Goal: Communication & Community: Answer question/provide support

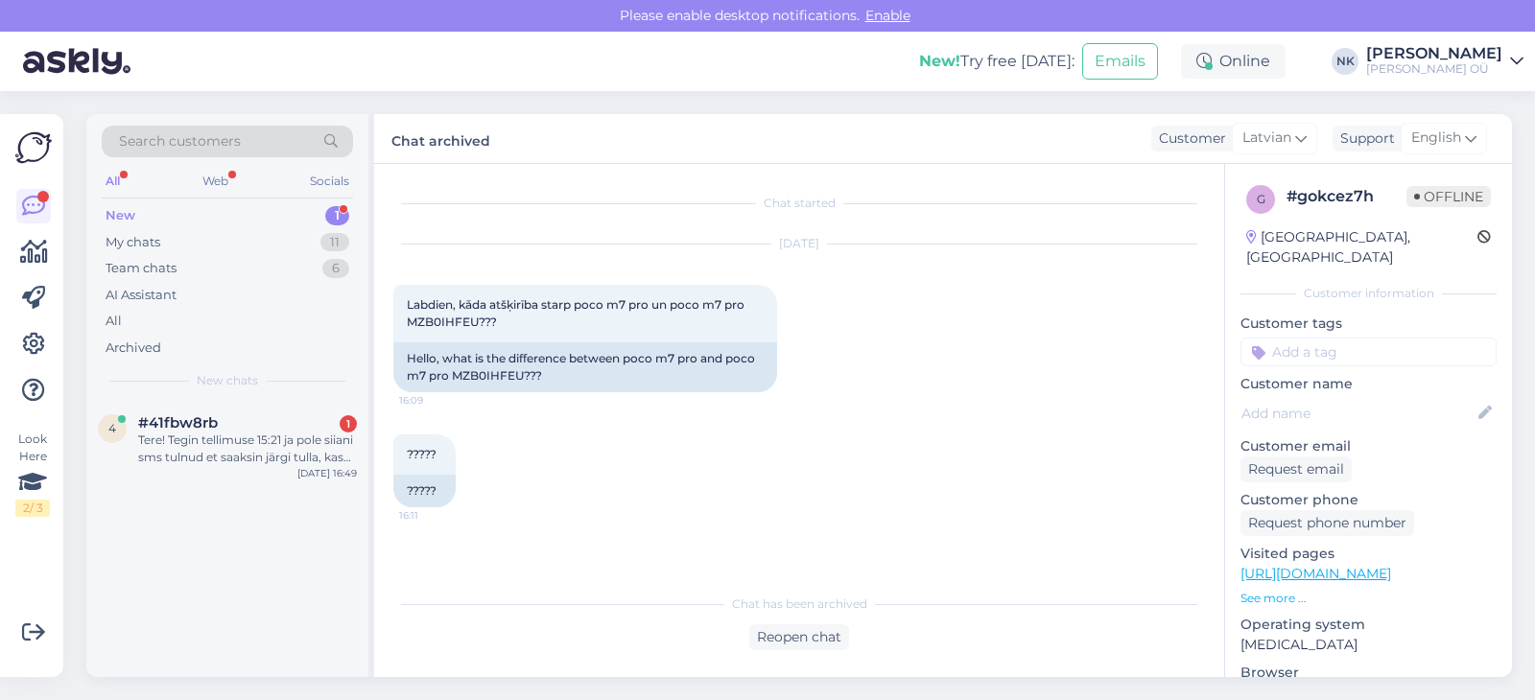
click at [229, 425] on div "#41fbw8rb 1" at bounding box center [247, 422] width 219 height 17
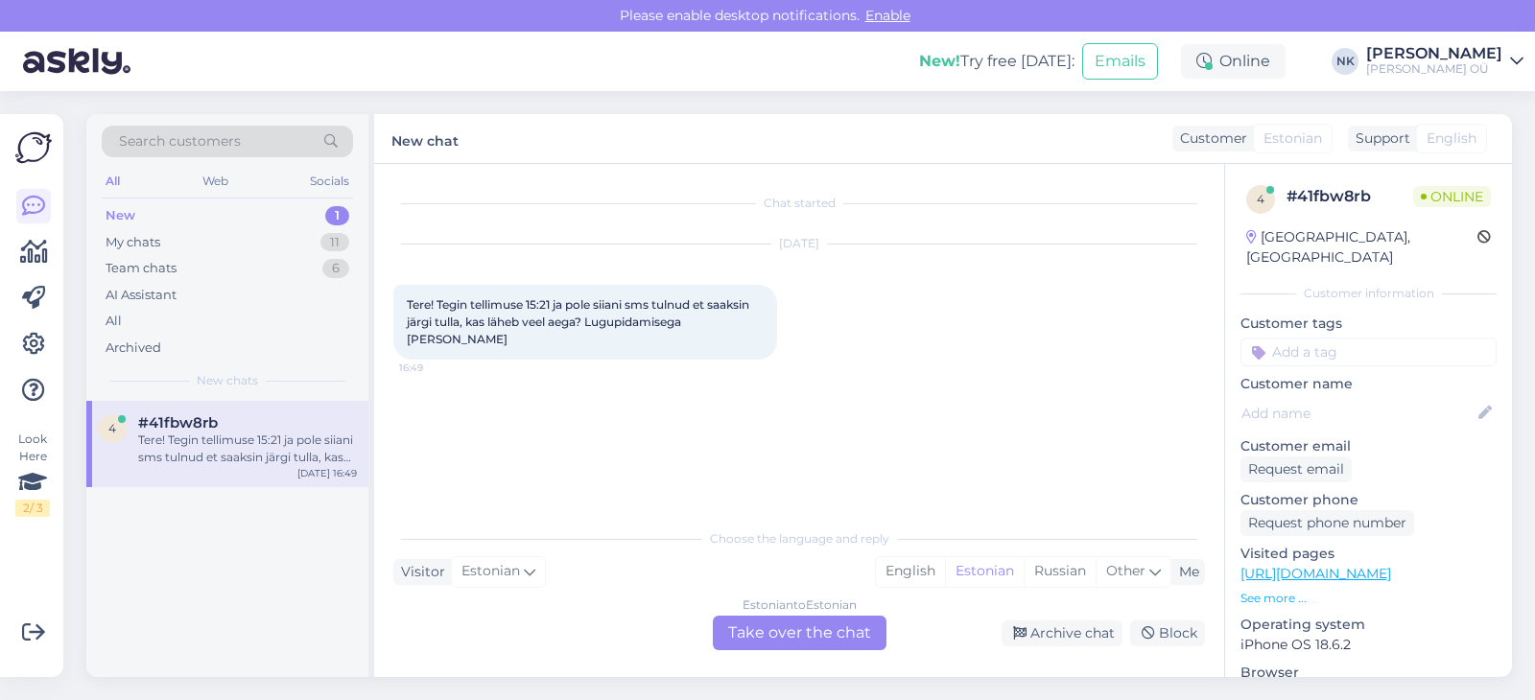
click at [727, 624] on div "Estonian to Estonian Take over the chat" at bounding box center [800, 633] width 174 height 35
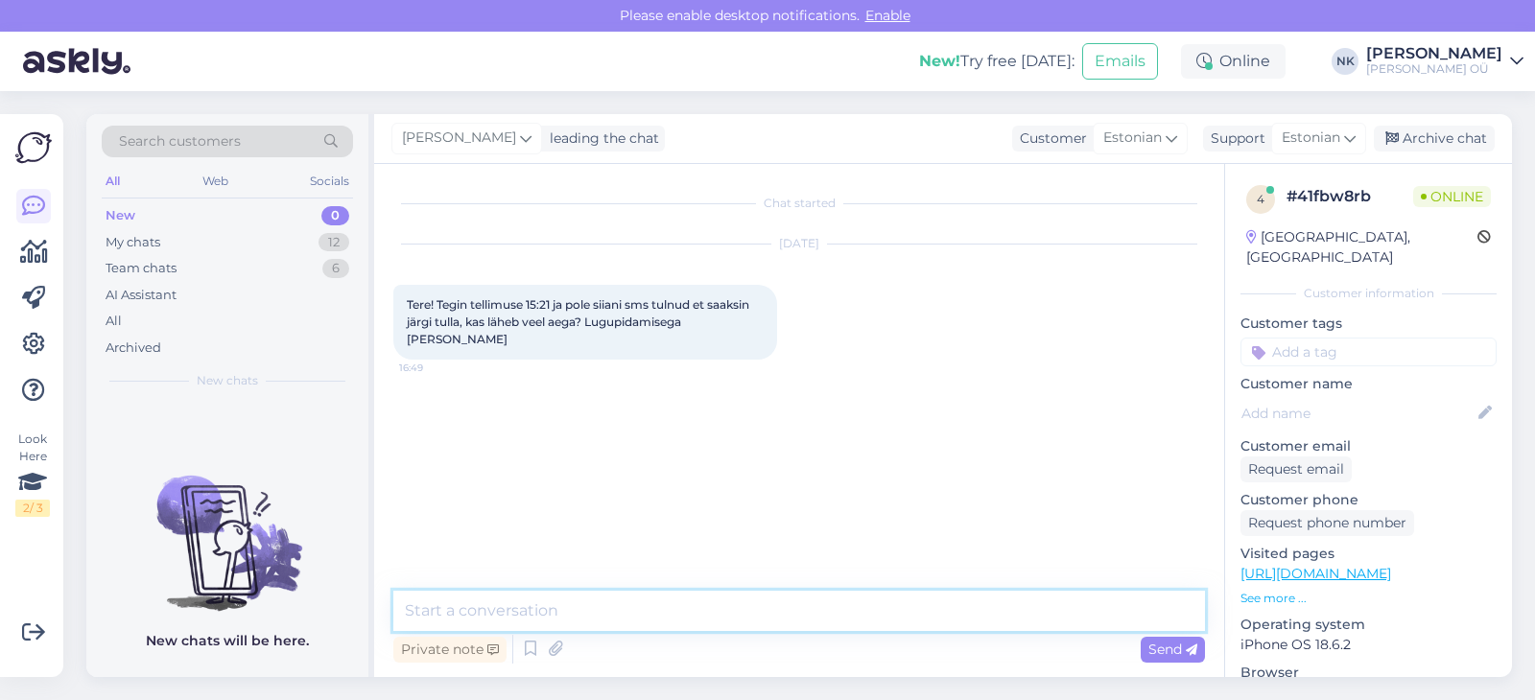
click at [719, 621] on textarea at bounding box center [799, 611] width 812 height 40
type textarea "Tere! Palun öelge tellimuse numbri"
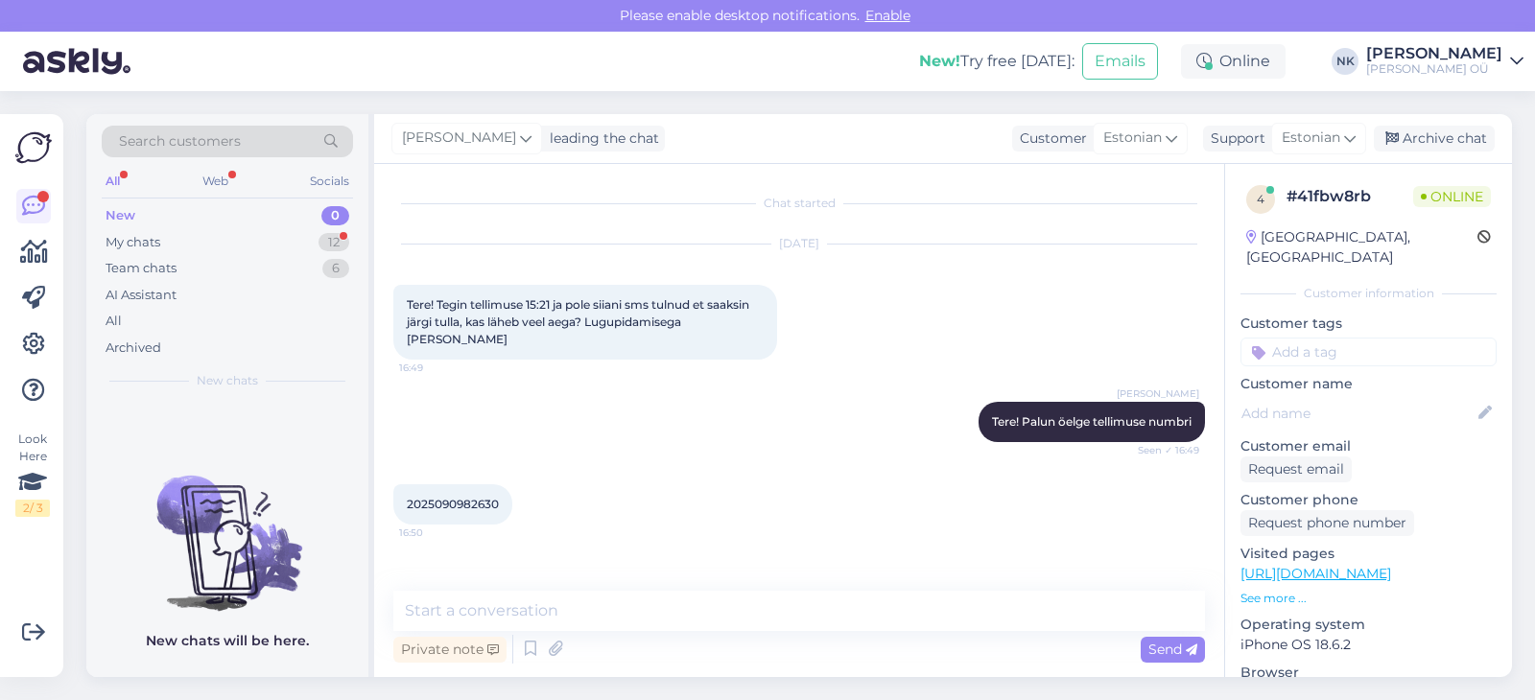
click at [464, 497] on span "2025090982630" at bounding box center [453, 504] width 92 height 14
copy span "2025090982630"
click at [307, 242] on div "My chats 12" at bounding box center [227, 242] width 251 height 27
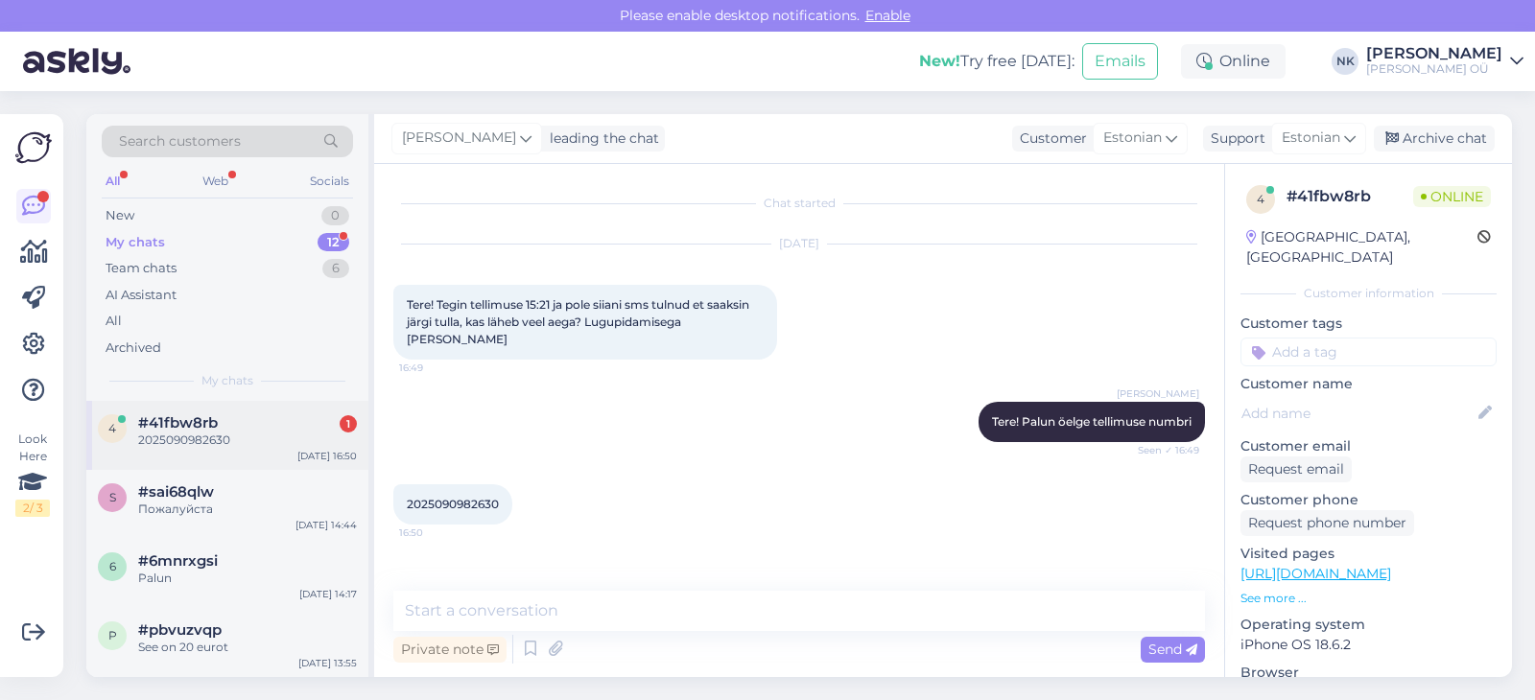
click at [262, 439] on div "2025090982630" at bounding box center [247, 440] width 219 height 17
click at [601, 608] on textarea at bounding box center [799, 611] width 812 height 40
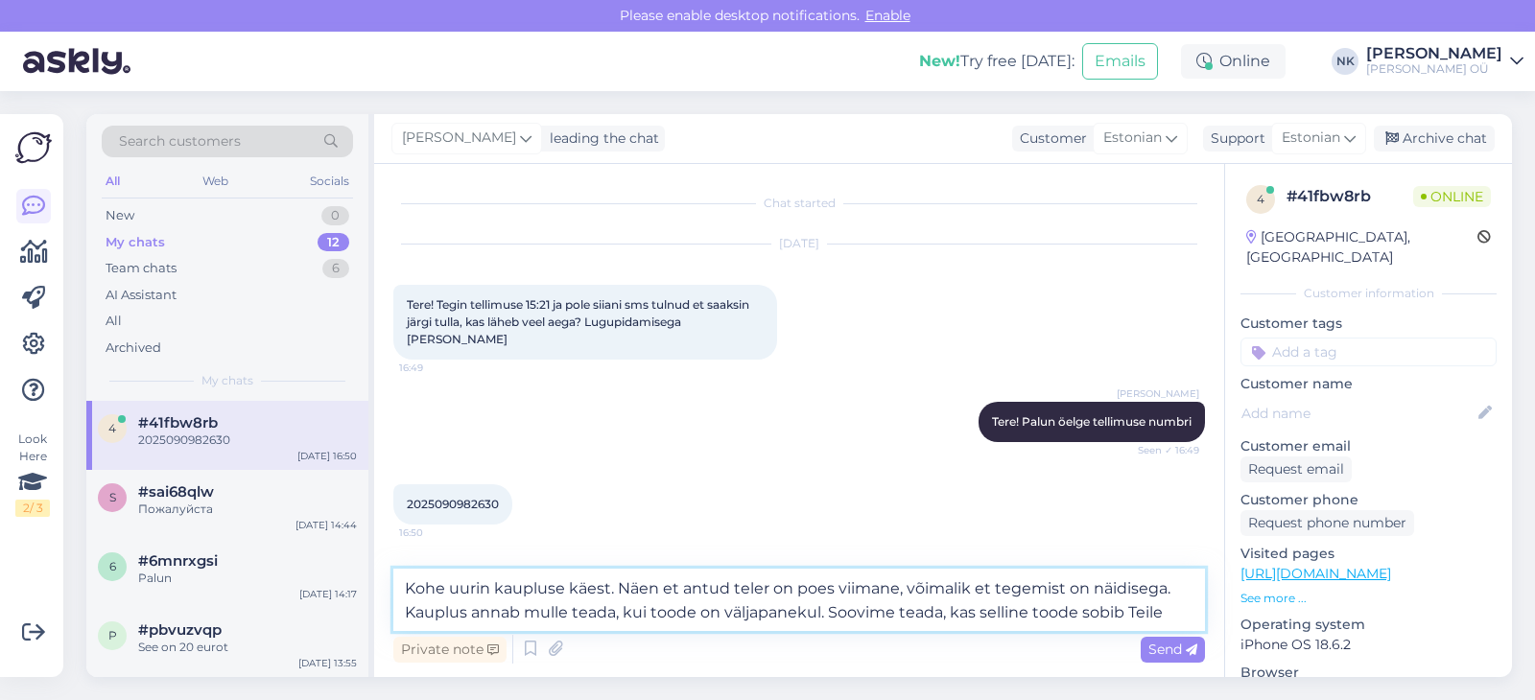
type textarea "Kohe uurin kaupluse käest. Näen et antud teler on poes viimane, võimalik et teg…"
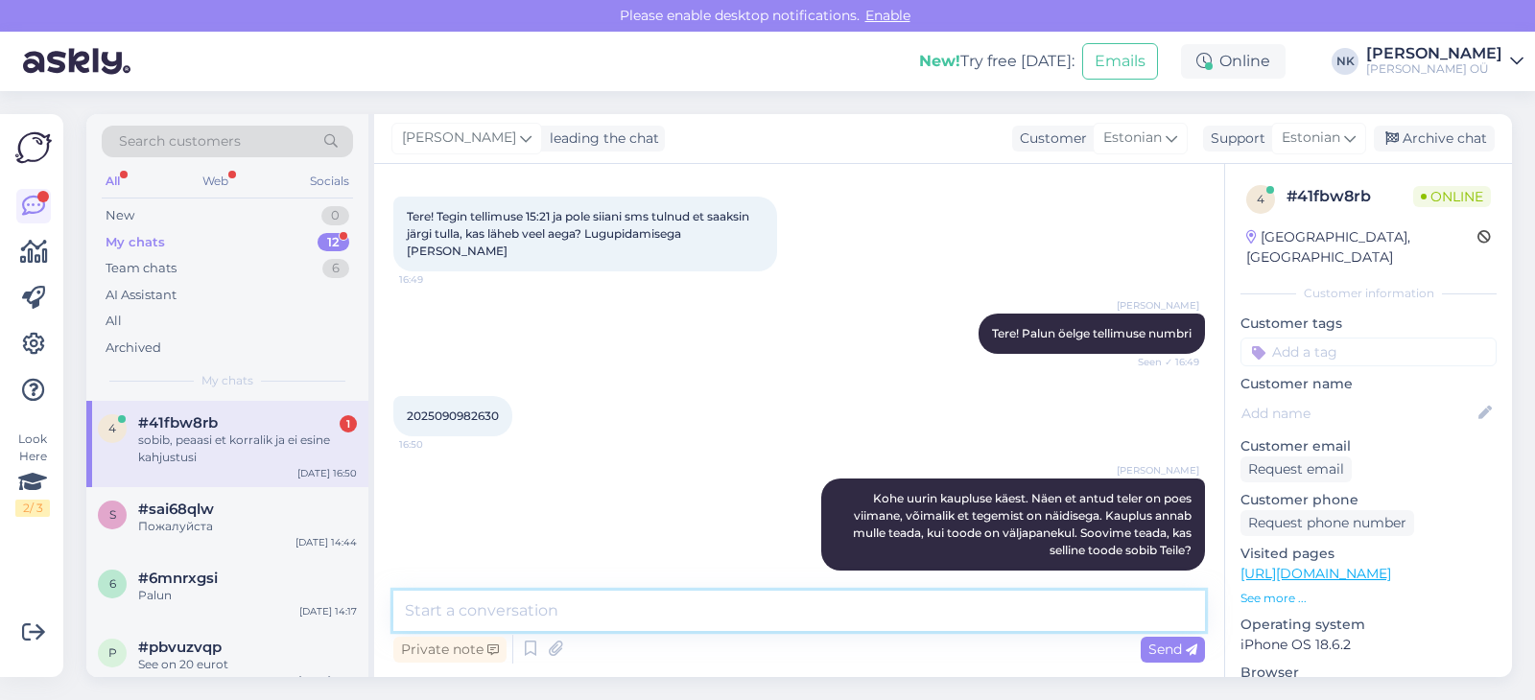
scroll to position [171, 0]
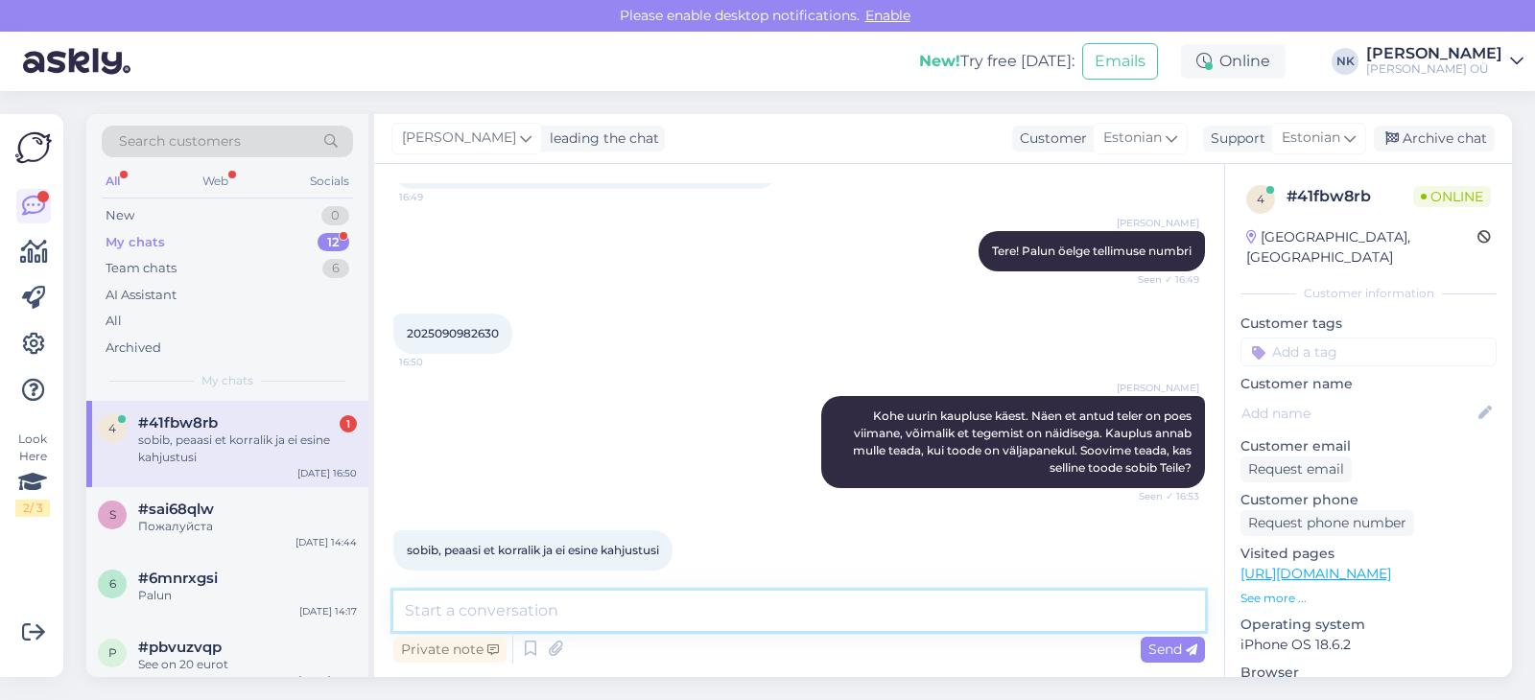
click at [660, 601] on textarea at bounding box center [799, 611] width 812 height 40
type textarea "Ы"
type textarea "Selge pilt, ma [PERSON_NAME] kui [PERSON_NAME] käest vastuse"
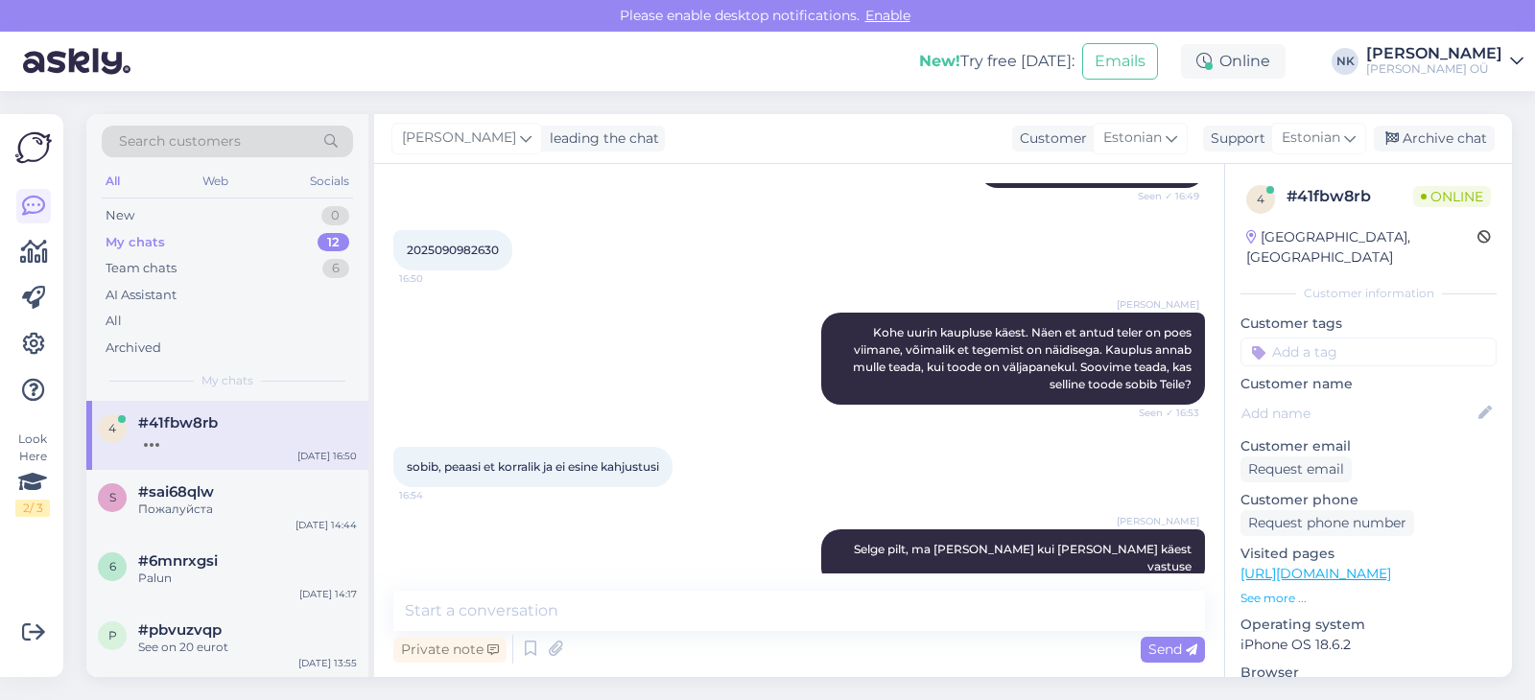
scroll to position [336, 0]
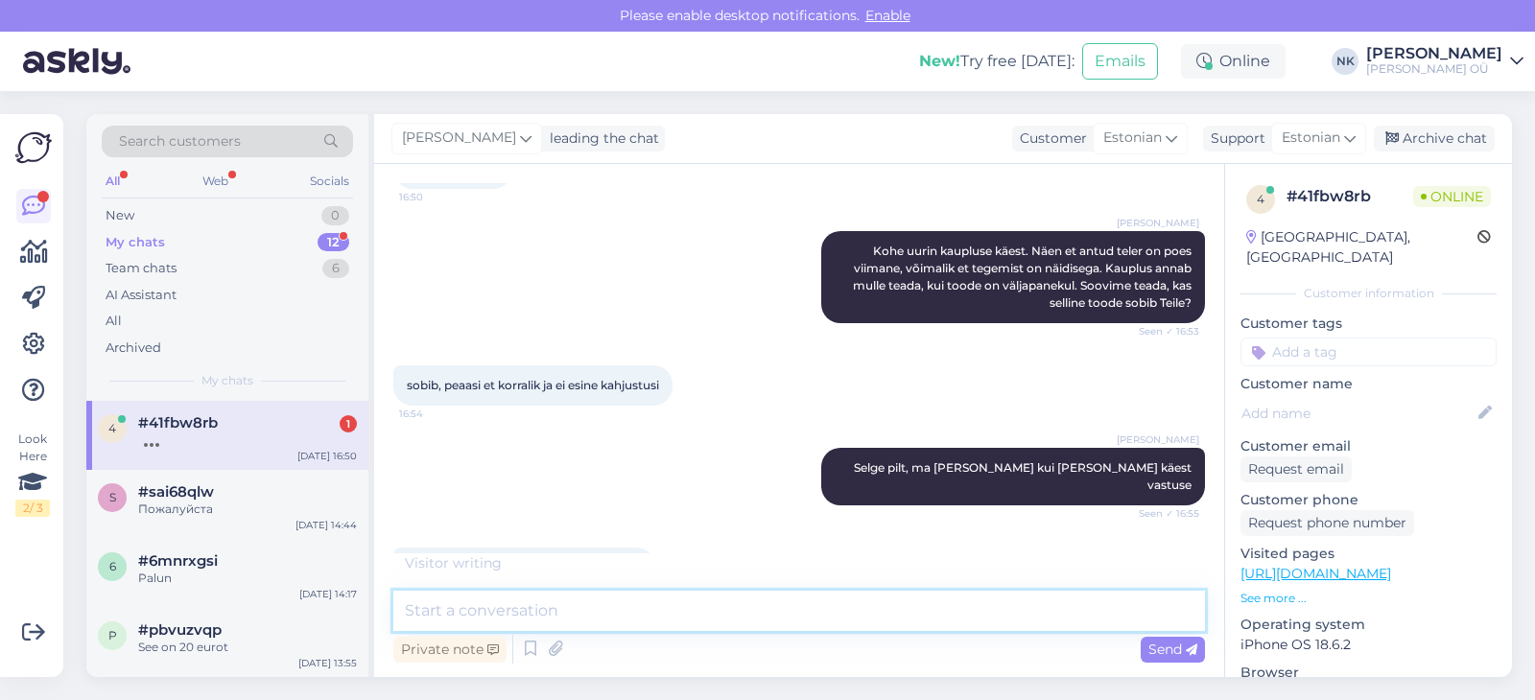
click at [555, 621] on textarea at bounding box center [799, 611] width 812 height 40
type textarea "Jah, ikka"
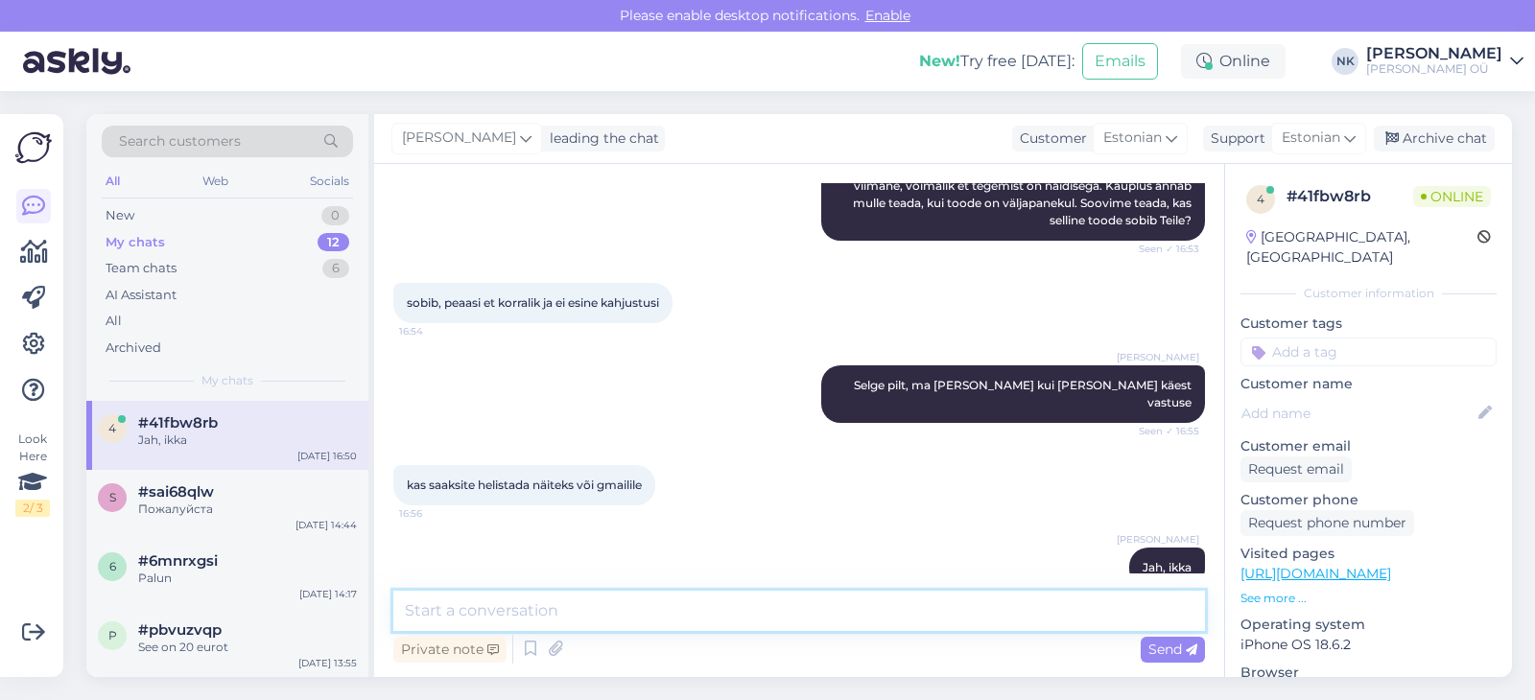
scroll to position [501, 0]
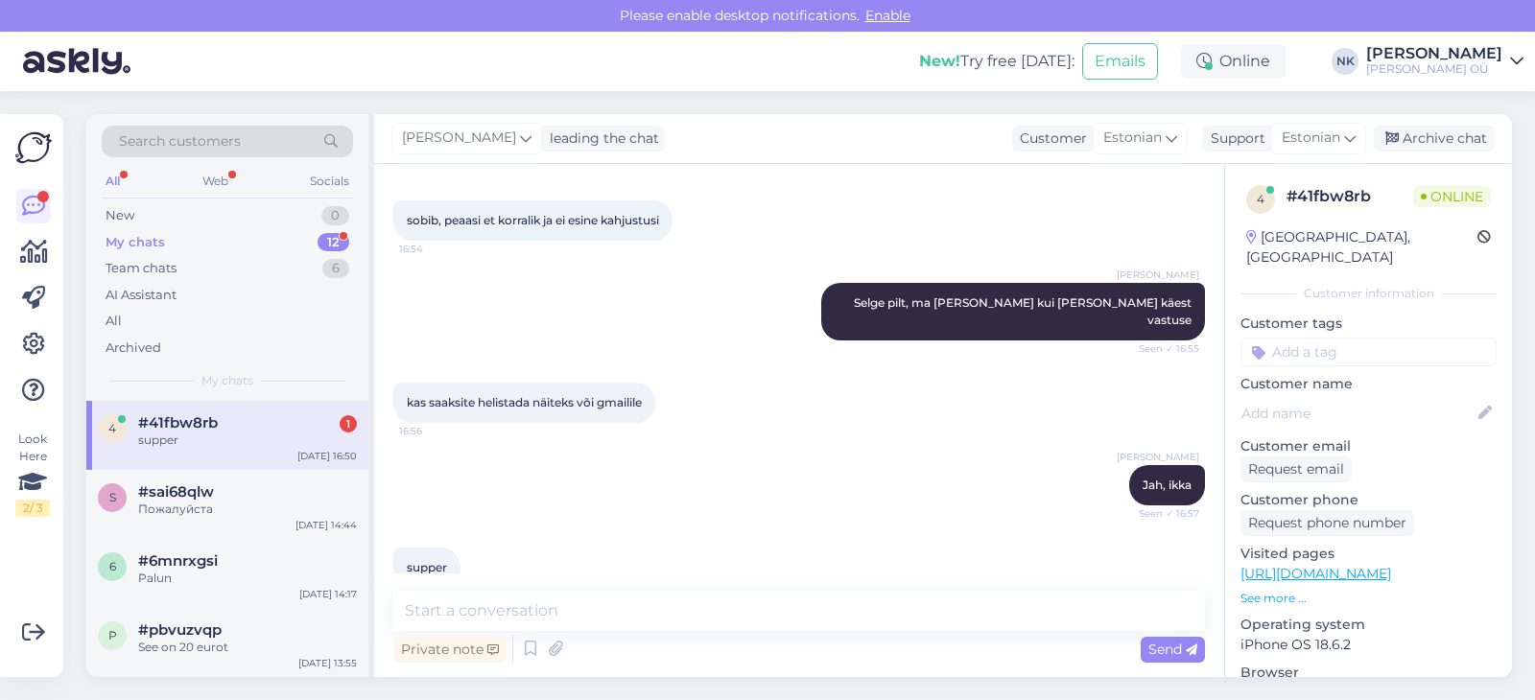
click at [217, 423] on div "#41fbw8rb 1" at bounding box center [247, 422] width 219 height 17
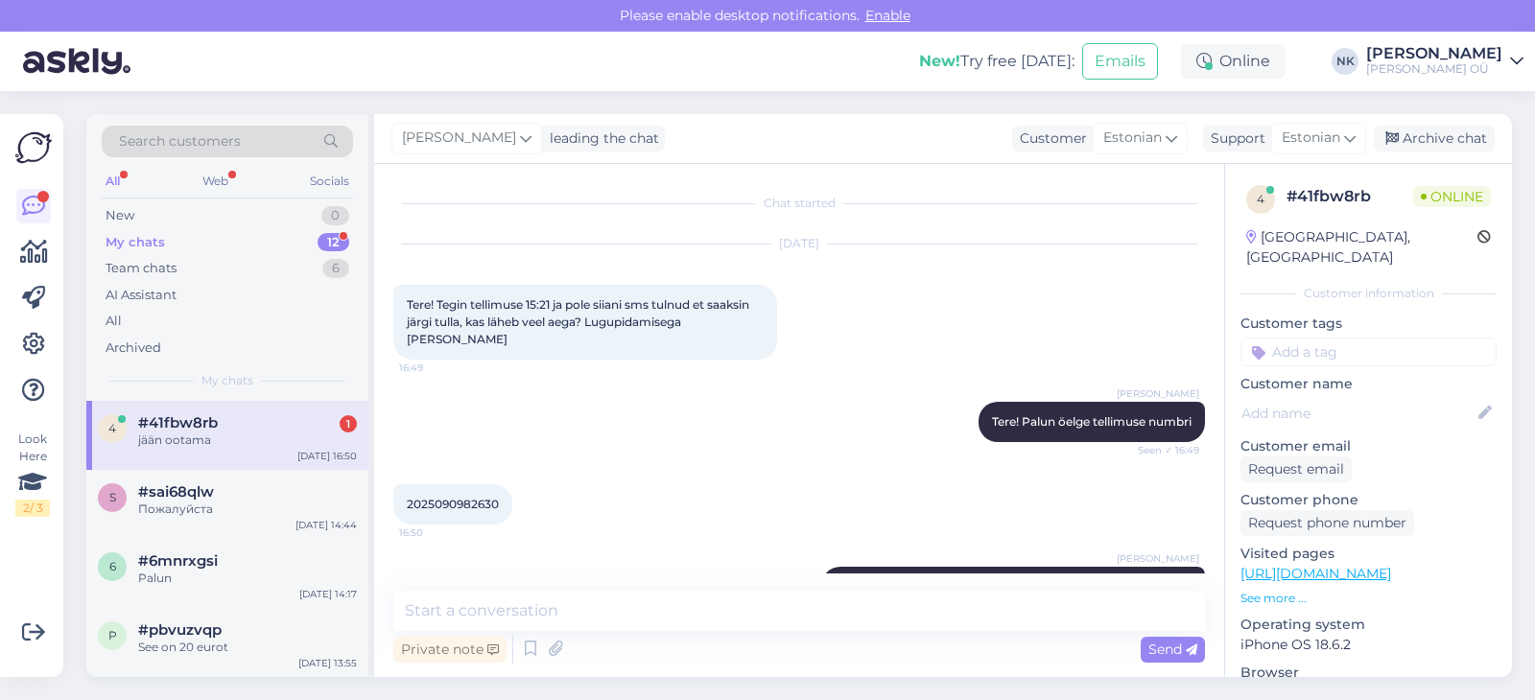
scroll to position [583, 0]
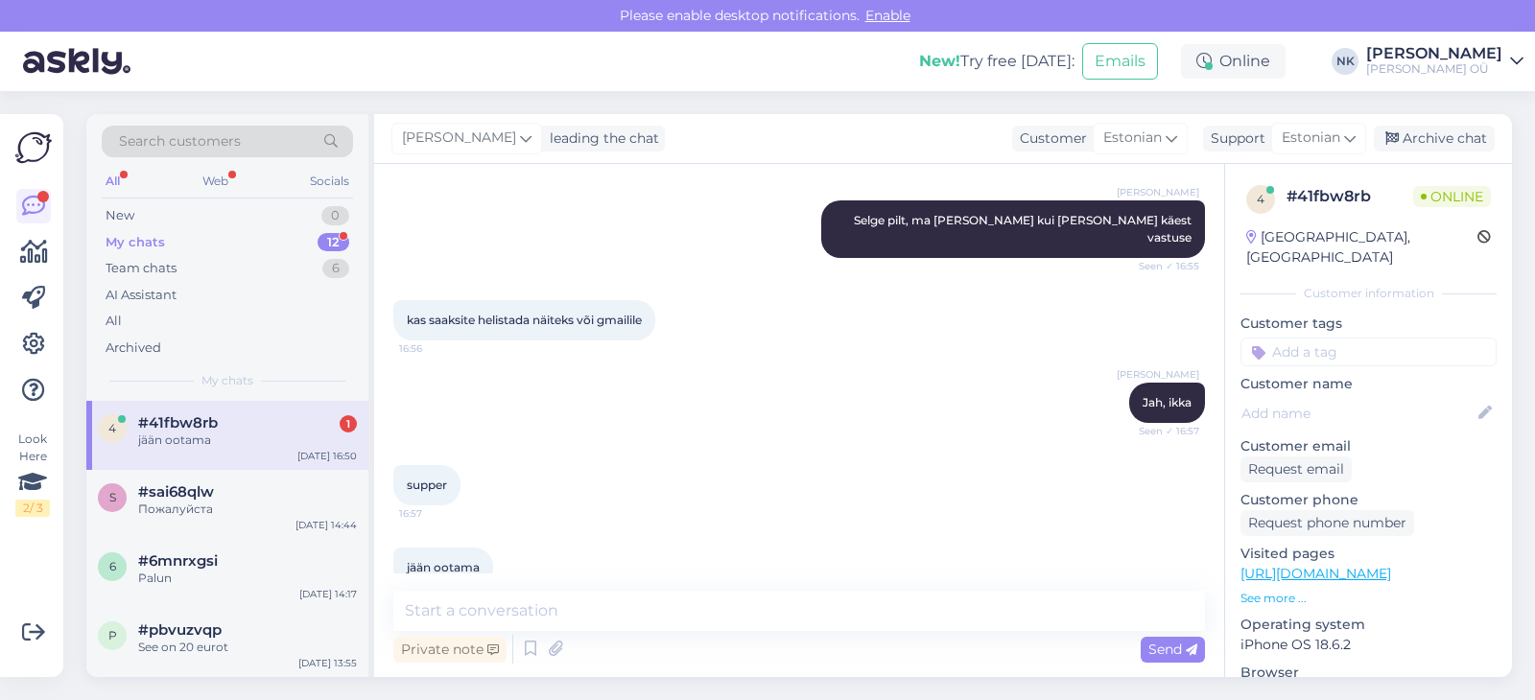
click at [277, 413] on div "4 #41fbw8rb 1 jään ootama [DATE] 16:50" at bounding box center [227, 435] width 282 height 69
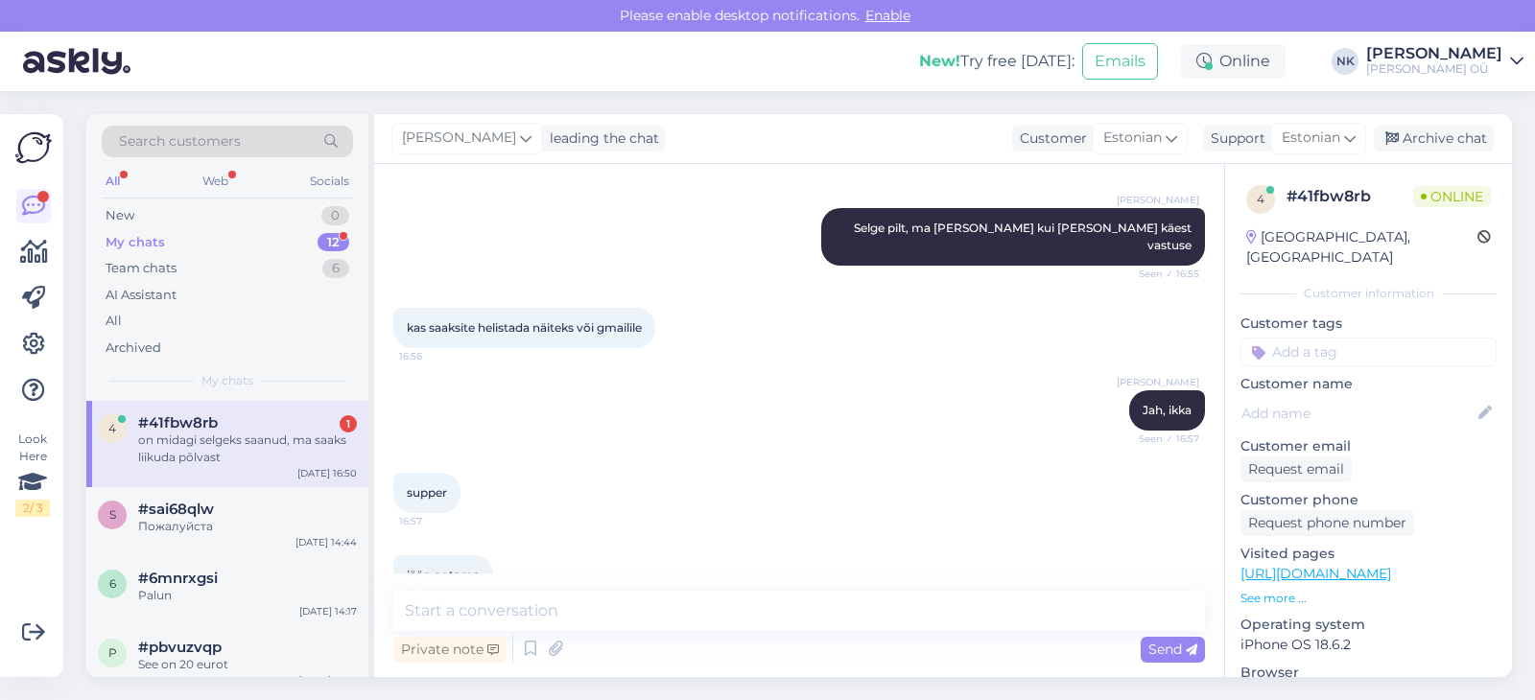
scroll to position [667, 0]
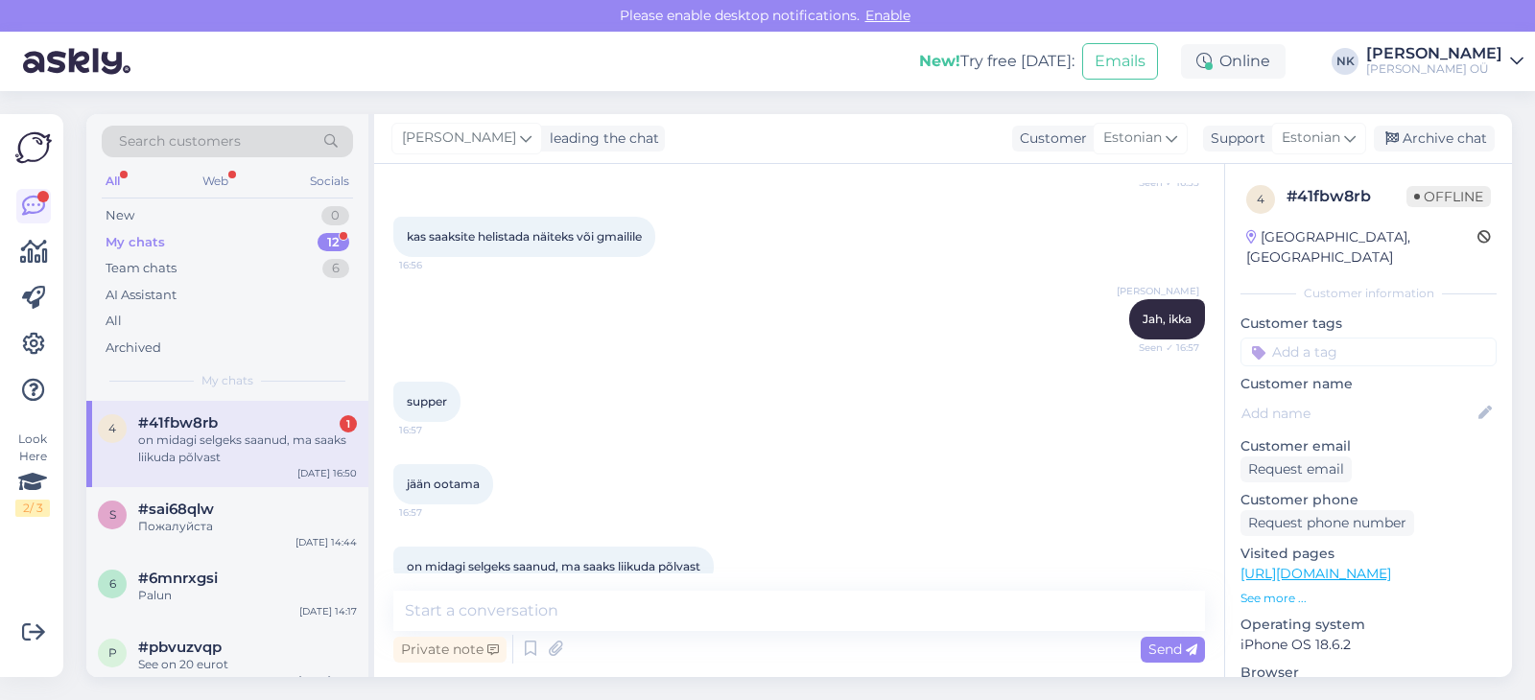
click at [666, 585] on div "Chat started [DATE] Tere! Tegin tellimuse 15:21 ja pole siiani sms tulnud et sa…" at bounding box center [799, 420] width 850 height 513
click at [666, 595] on textarea at bounding box center [799, 611] width 812 height 40
type textarea "Т"
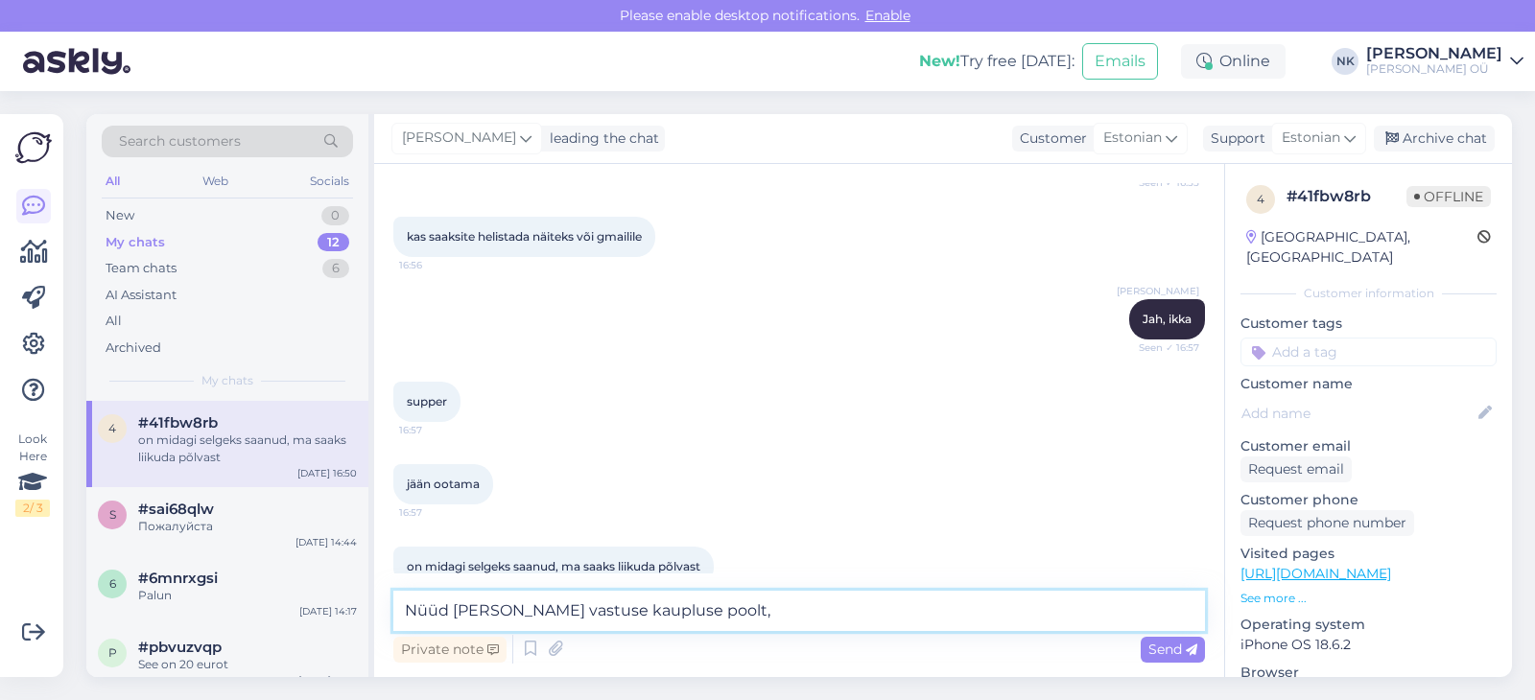
drag, startPoint x: 686, startPoint y: 611, endPoint x: 359, endPoint y: 597, distance: 327.4
click at [393, 597] on textarea "Nüüd [PERSON_NAME] vastuse kaupluse poolt," at bounding box center [799, 611] width 812 height 40
click at [736, 618] on textarea "Nüüd [PERSON_NAME] vastuse kaupluse poolt," at bounding box center [799, 611] width 812 height 40
type textarea "Nüüd [PERSON_NAME] vastuse kaupluse poolt, et [PERSON_NAME] on pakendis [PERSON…"
drag, startPoint x: 926, startPoint y: 610, endPoint x: 334, endPoint y: 619, distance: 591.9
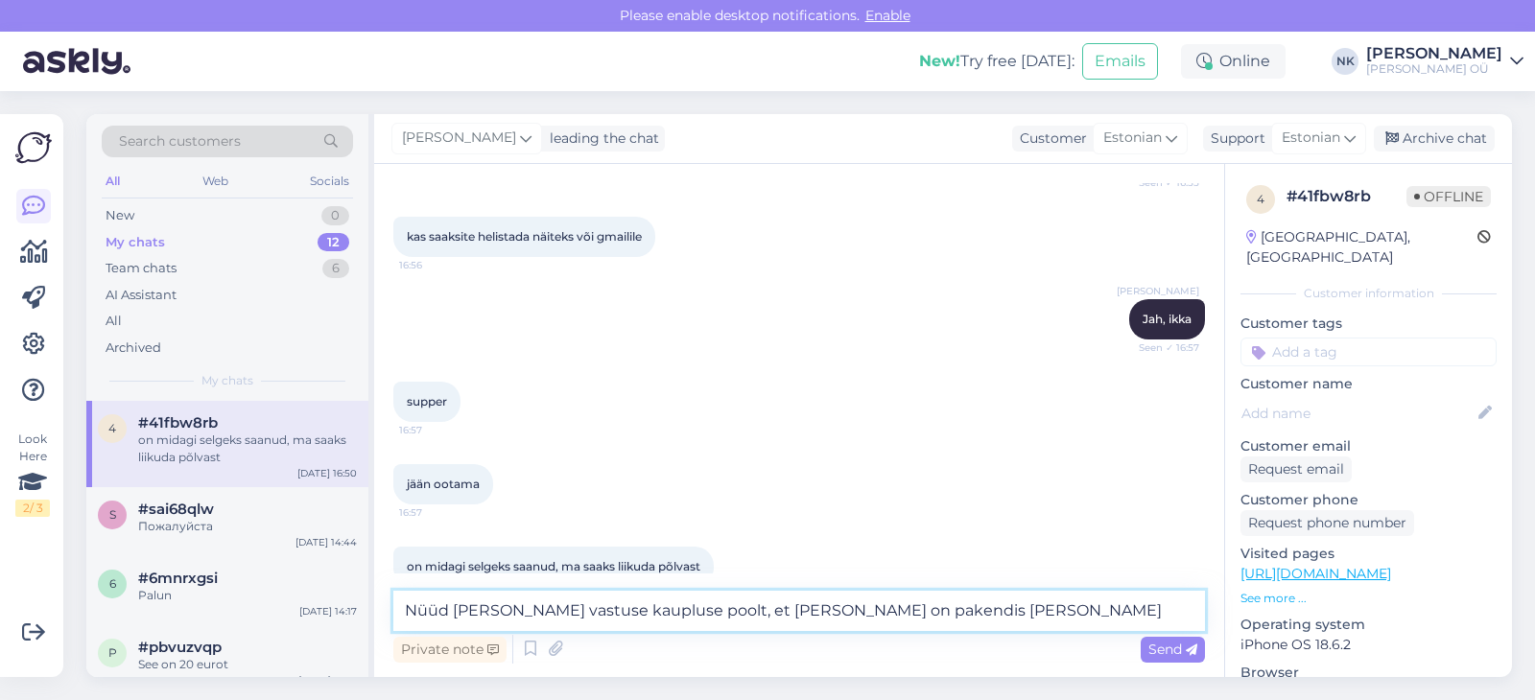
click at [393, 619] on textarea "Nüüd [PERSON_NAME] vastuse kaupluse poolt, et [PERSON_NAME] on pakendis [PERSON…" at bounding box center [799, 611] width 812 height 40
click at [910, 597] on textarea "Nüüd [PERSON_NAME] vastuse kaupluse poolt, et [PERSON_NAME] on pakendis [PERSON…" at bounding box center [799, 611] width 812 height 40
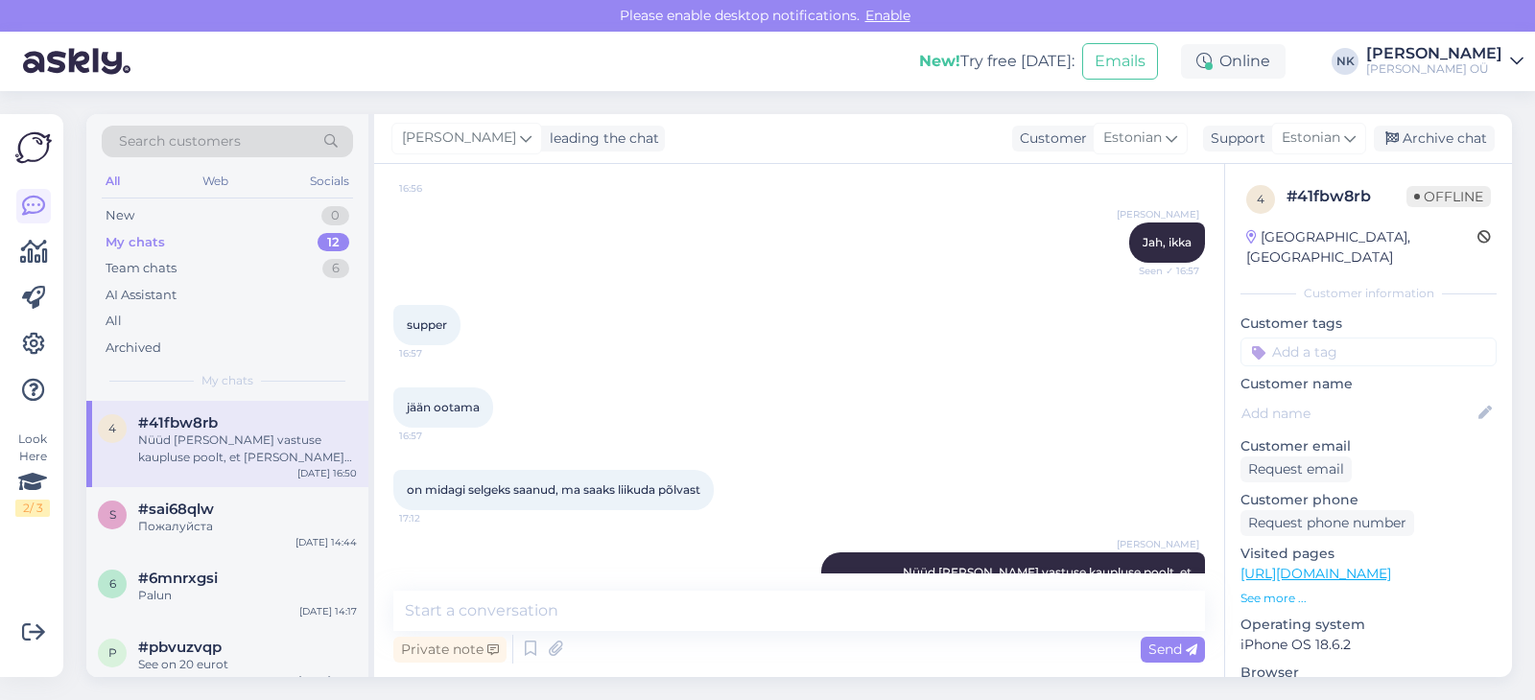
scroll to position [766, 0]
